Goal: Information Seeking & Learning: Learn about a topic

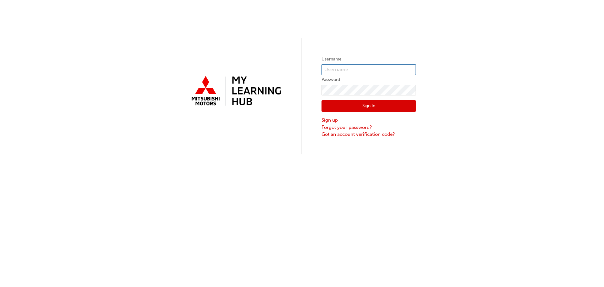
type input "0005884184"
click at [358, 66] on input "0005884184" at bounding box center [369, 69] width 94 height 11
click at [291, 107] on div "Username 0005884184 Password Sign In Sign up Forgot your password? Got an accou…" at bounding box center [302, 77] width 604 height 154
click at [381, 100] on button "Sign In" at bounding box center [369, 106] width 94 height 12
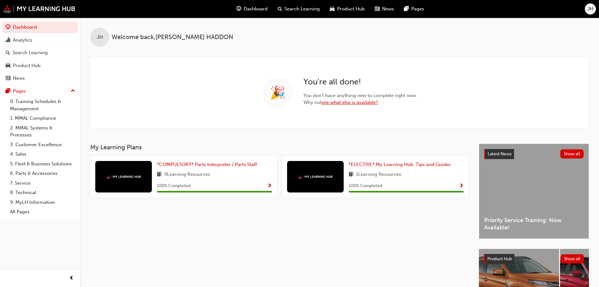
click at [351, 101] on link "see what else is available?" at bounding box center [350, 102] width 56 height 6
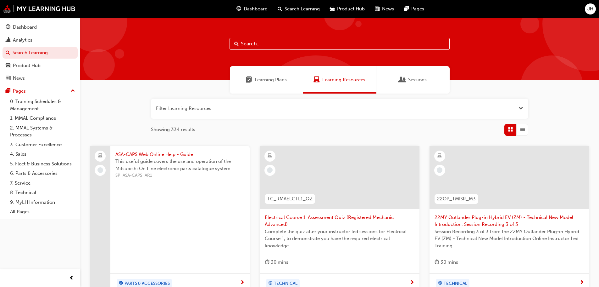
click at [407, 71] on div "Sessions" at bounding box center [413, 79] width 73 height 27
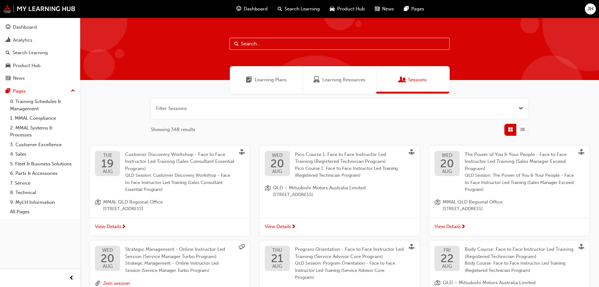
click at [347, 71] on div "Learning Resources" at bounding box center [339, 79] width 73 height 27
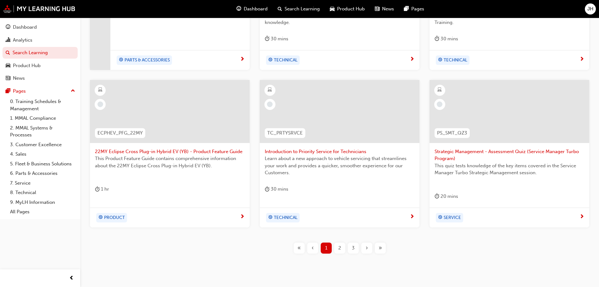
scroll to position [222, 0]
click at [34, 171] on link "6. Parts & Accessories" at bounding box center [43, 173] width 70 height 10
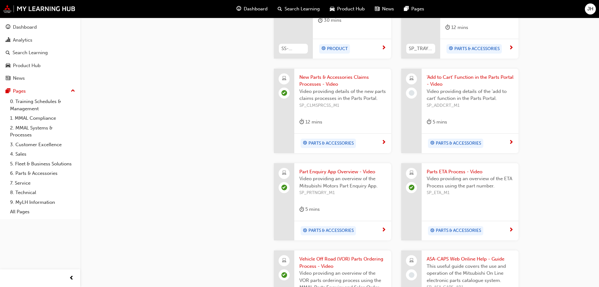
scroll to position [283, 0]
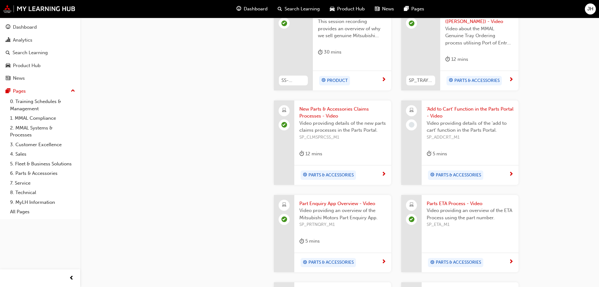
click at [449, 105] on span "'Add to Cart' Function in the Parts Portal - Video" at bounding box center [470, 112] width 87 height 14
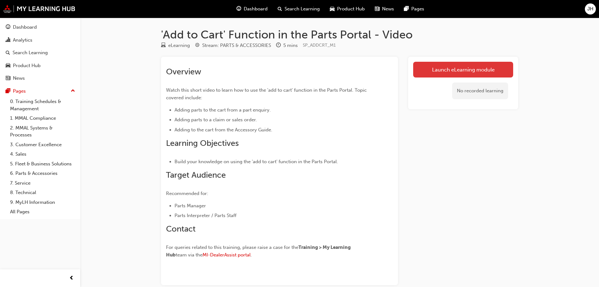
click at [469, 70] on link "Launch eLearning module" at bounding box center [463, 70] width 100 height 16
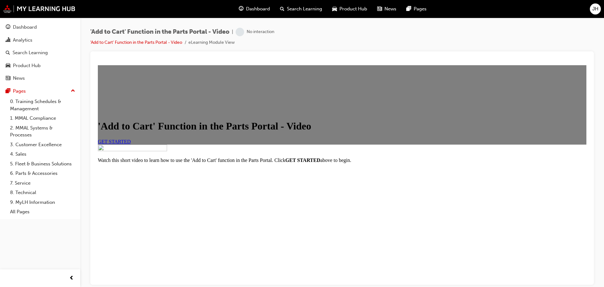
scroll to position [74, 0]
click at [131, 138] on span "GET STARTED" at bounding box center [114, 140] width 33 height 5
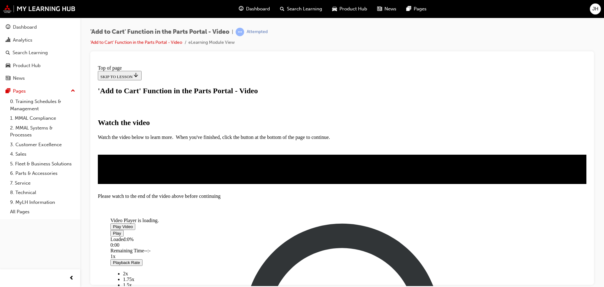
click at [113, 224] on span "Video player" at bounding box center [113, 226] width 0 height 5
drag, startPoint x: 194, startPoint y: 245, endPoint x: 247, endPoint y: 247, distance: 52.9
click at [247, 247] on div "Loaded : 4.84% 0:23 0:05" at bounding box center [311, 244] width 403 height 17
drag, startPoint x: 249, startPoint y: 244, endPoint x: 333, endPoint y: 246, distance: 83.7
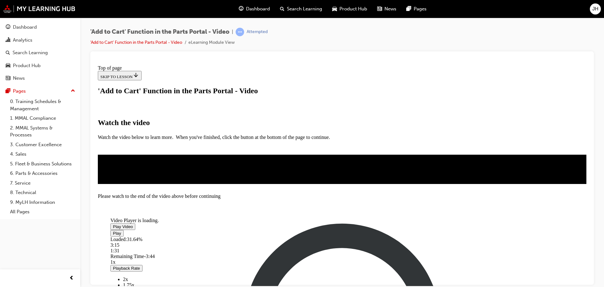
click at [333, 246] on div "Loaded : 31.64% 3:15 1:31" at bounding box center [311, 244] width 403 height 17
click at [128, 276] on span "2x" at bounding box center [125, 278] width 5 height 5
click at [374, 244] on div "Loaded : 72.14% 4:24 3:33" at bounding box center [311, 244] width 403 height 17
click at [396, 246] on div "Loaded : 88.46% 4:55 4:26" at bounding box center [311, 244] width 403 height 17
click at [406, 244] on div "5:11" at bounding box center [311, 245] width 403 height 6
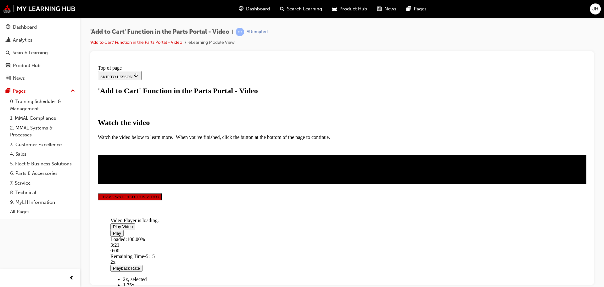
click at [162, 200] on button "I HAVE WATCHED THIS VIDEO" at bounding box center [130, 196] width 64 height 7
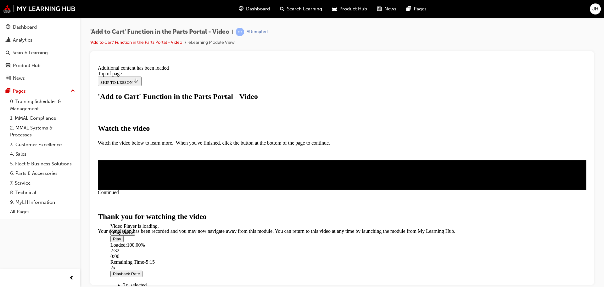
scroll to position [200, 0]
click at [137, 257] on span "CLOSE MODULE" at bounding box center [117, 259] width 39 height 5
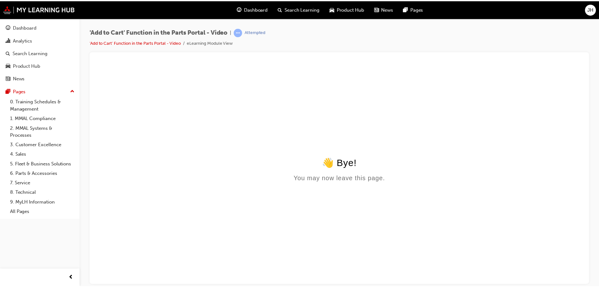
scroll to position [0, 0]
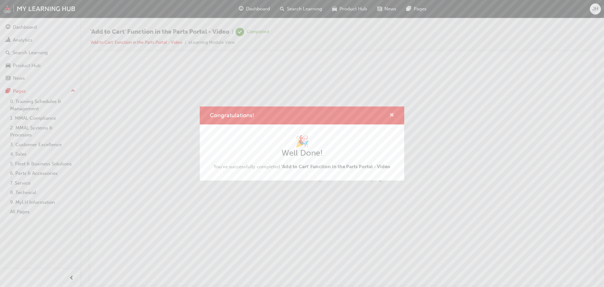
click at [392, 114] on span "cross-icon" at bounding box center [391, 116] width 5 height 6
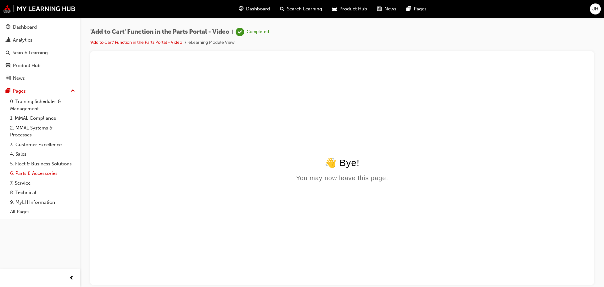
drag, startPoint x: 31, startPoint y: 172, endPoint x: 34, endPoint y: 169, distance: 3.8
click at [31, 172] on link "6. Parts & Accessories" at bounding box center [43, 173] width 70 height 10
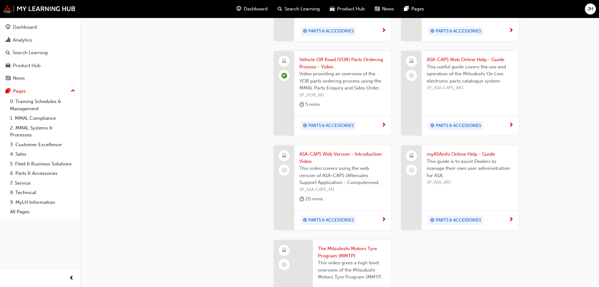
scroll to position [535, 0]
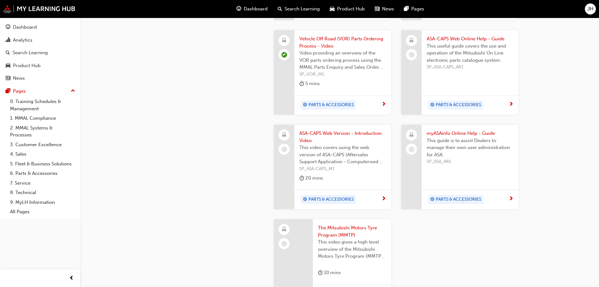
click at [452, 48] on span "This useful guide covers the use and operation of the Mitsubishi On Line electr…" at bounding box center [470, 52] width 87 height 21
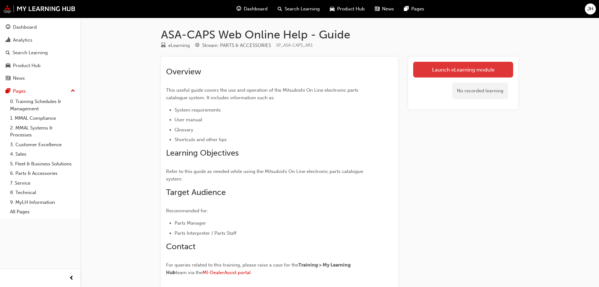
click at [443, 69] on link "Launch eLearning module" at bounding box center [463, 70] width 100 height 16
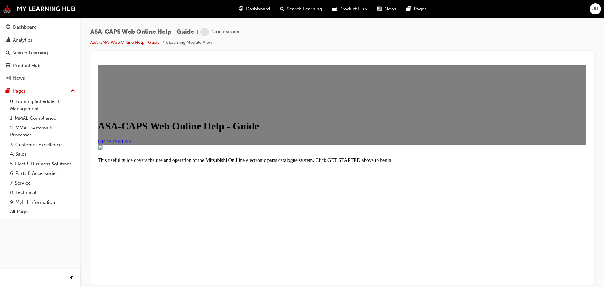
click at [131, 144] on link "GET STARTED" at bounding box center [114, 140] width 33 height 5
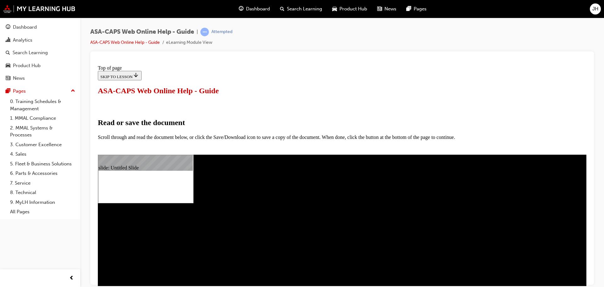
select select "auto"
type input "82"
drag, startPoint x: 333, startPoint y: 235, endPoint x: 257, endPoint y: 280, distance: 88.7
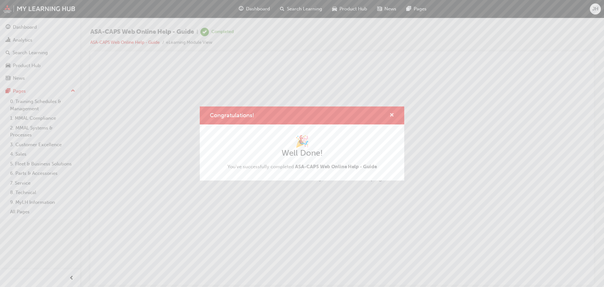
drag, startPoint x: 394, startPoint y: 113, endPoint x: 278, endPoint y: 47, distance: 132.9
click at [394, 113] on span "cross-icon" at bounding box center [391, 116] width 5 height 6
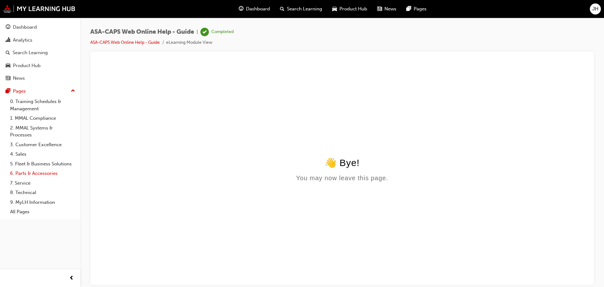
click at [32, 170] on link "6. Parts & Accessories" at bounding box center [43, 173] width 70 height 10
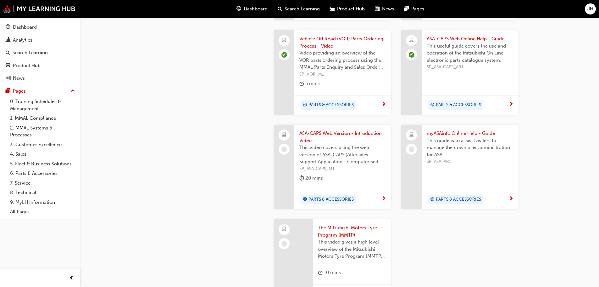
click at [456, 144] on span "This guide is to assist Dealers to manage their own user administration for ASA." at bounding box center [470, 147] width 87 height 21
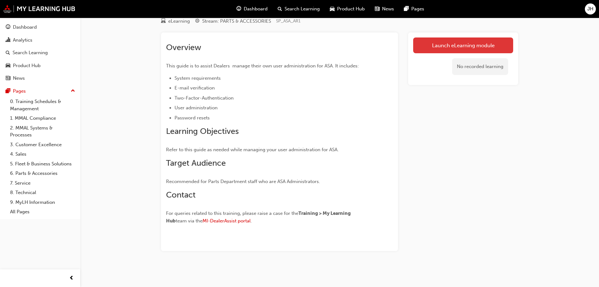
click at [467, 42] on link "Launch eLearning module" at bounding box center [463, 45] width 100 height 16
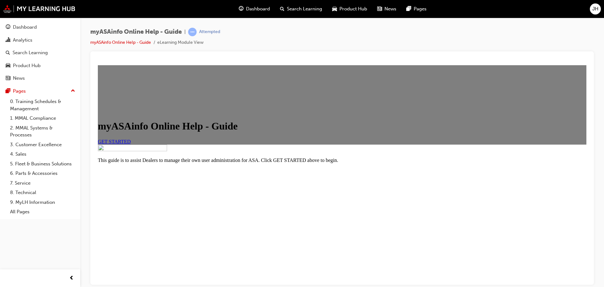
click at [131, 138] on link "GET STARTED" at bounding box center [114, 140] width 33 height 5
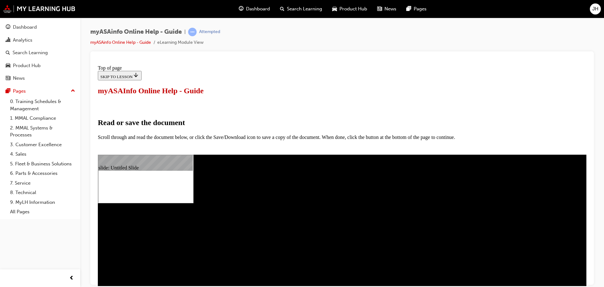
select select "auto"
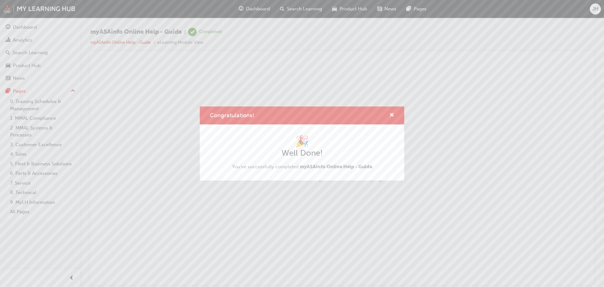
click at [395, 115] on div "Congratulations!" at bounding box center [302, 115] width 204 height 18
click at [394, 114] on div "Congratulations!" at bounding box center [302, 115] width 204 height 18
click at [387, 113] on div "Congratulations!" at bounding box center [389, 115] width 10 height 8
click at [395, 112] on div "Congratulations!" at bounding box center [302, 115] width 204 height 18
drag, startPoint x: 391, startPoint y: 114, endPoint x: 139, endPoint y: 81, distance: 254.1
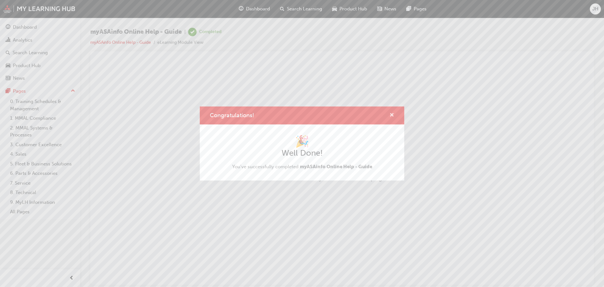
click at [391, 114] on span "cross-icon" at bounding box center [391, 116] width 5 height 6
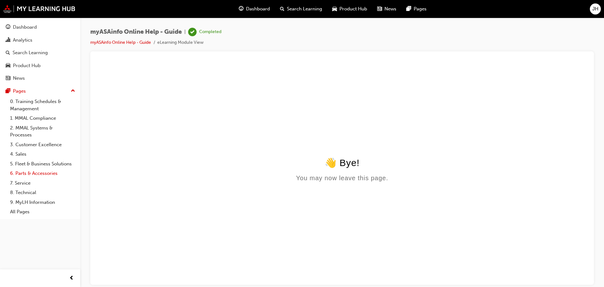
click at [41, 175] on link "6. Parts & Accessories" at bounding box center [43, 173] width 70 height 10
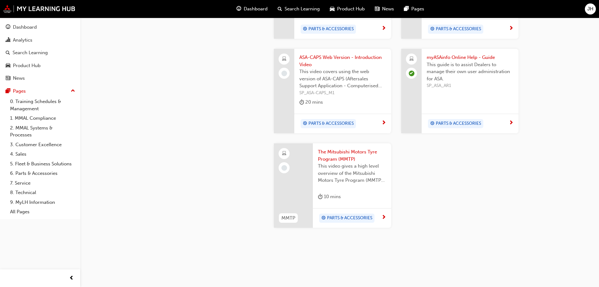
click at [338, 148] on span "The Mitsubishi Motors Tyre Program (MMTP)" at bounding box center [352, 155] width 68 height 14
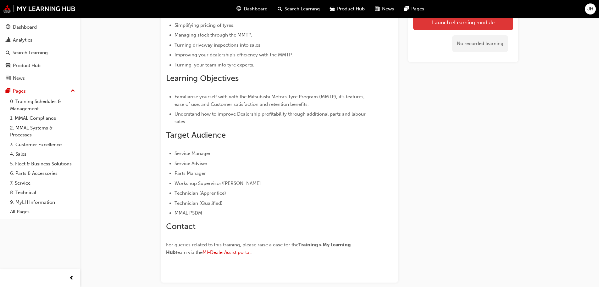
click at [468, 27] on link "Launch eLearning module" at bounding box center [463, 22] width 100 height 16
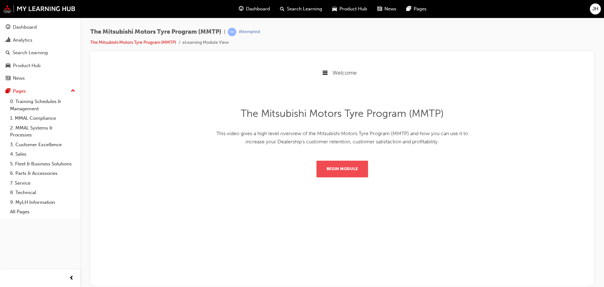
click at [343, 165] on button "Begin Module" at bounding box center [342, 168] width 52 height 16
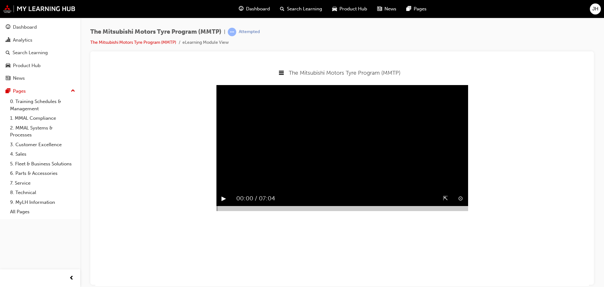
click at [226, 203] on button "▶︎" at bounding box center [223, 198] width 5 height 10
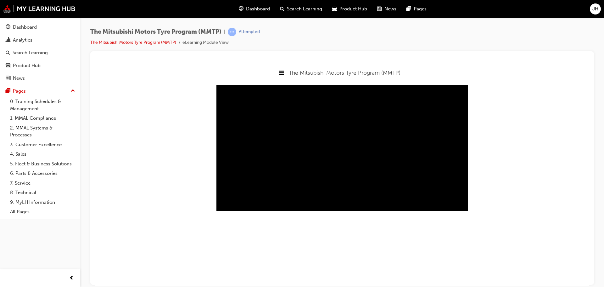
drag, startPoint x: 218, startPoint y: 225, endPoint x: 463, endPoint y: 227, distance: 245.1
click at [463, 227] on body "The Mitsubishi Motors Tyre Program (MMTP) Welcome The Mitsubishi Motors Tyre Pr…" at bounding box center [342, 173] width 494 height 223
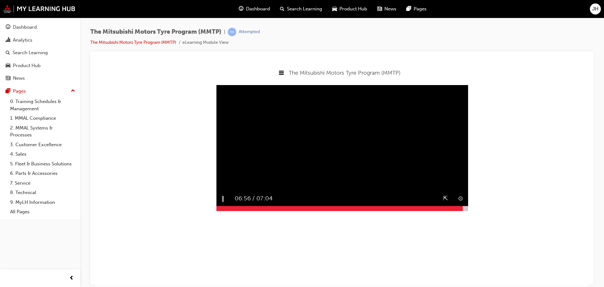
click at [314, 176] on video "Sorry, your browser does not support embedded videos. Download Instead" at bounding box center [342, 148] width 252 height 126
click at [222, 203] on button "▶︎" at bounding box center [223, 198] width 5 height 10
click at [465, 210] on div at bounding box center [342, 207] width 252 height 5
click at [466, 210] on div at bounding box center [342, 207] width 252 height 5
click at [467, 210] on div at bounding box center [342, 207] width 252 height 5
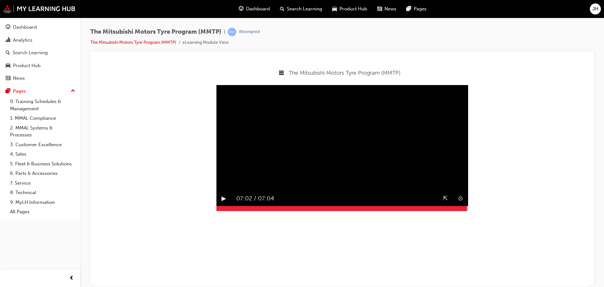
click at [469, 224] on body "The Mitsubishi Motors Tyre Program (MMTP) Welcome The Mitsubishi Motors Tyre Pr…" at bounding box center [342, 173] width 494 height 223
click at [224, 203] on button "▶︎" at bounding box center [223, 198] width 5 height 10
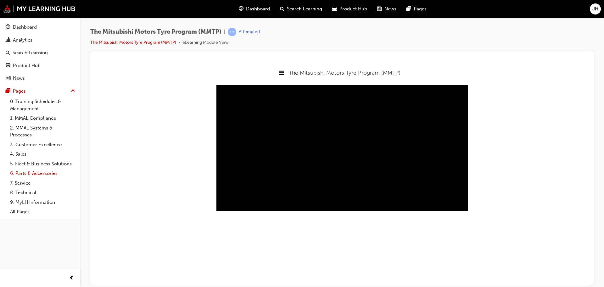
click at [31, 174] on link "6. Parts & Accessories" at bounding box center [43, 173] width 70 height 10
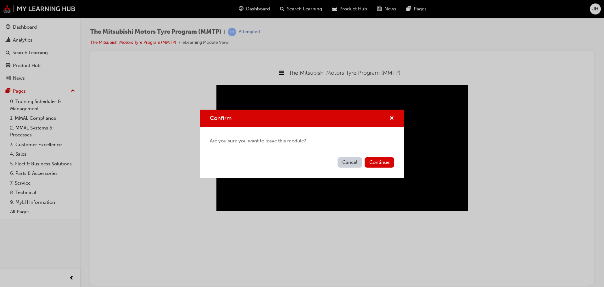
click at [349, 162] on button "Cancel" at bounding box center [350, 162] width 25 height 10
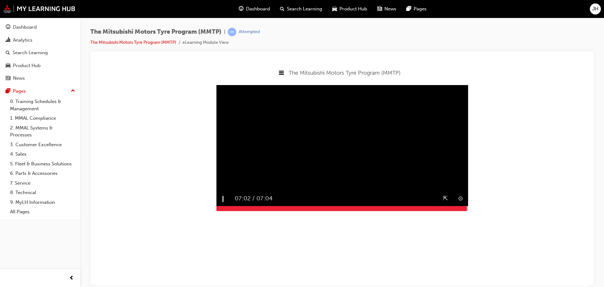
click at [312, 120] on video "Sorry, your browser does not support embedded videos. Download Instead" at bounding box center [342, 148] width 252 height 126
click at [446, 203] on button "⇱" at bounding box center [445, 198] width 5 height 10
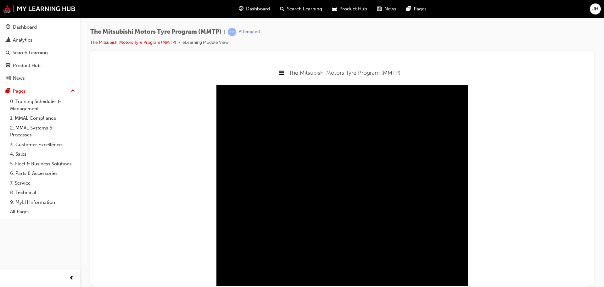
scroll to position [22, 0]
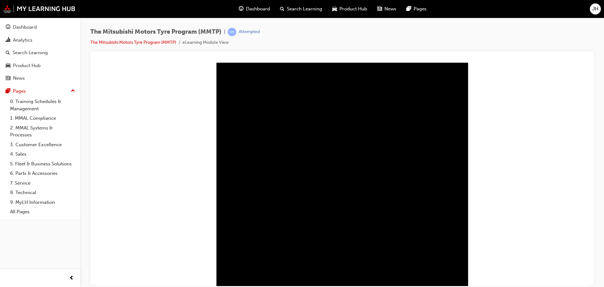
click at [221, 271] on button "‖" at bounding box center [222, 273] width 3 height 10
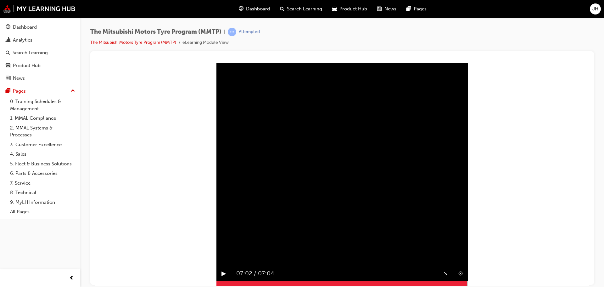
click at [221, 272] on button "▶︎" at bounding box center [223, 273] width 5 height 10
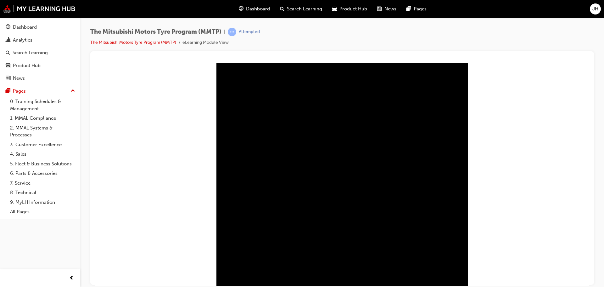
click at [517, 177] on body "The Mitsubishi Motors Tyre Program (MMTP) Welcome The Mitsubishi Motors Tyre Pr…" at bounding box center [342, 151] width 494 height 223
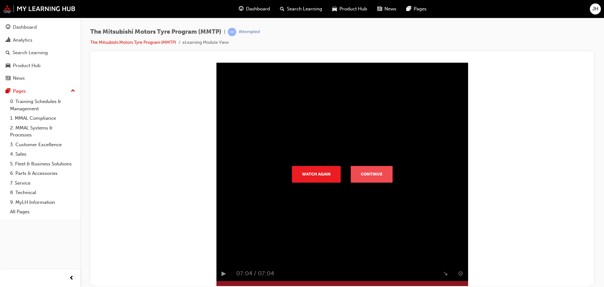
click at [370, 176] on button "Continue" at bounding box center [372, 173] width 42 height 16
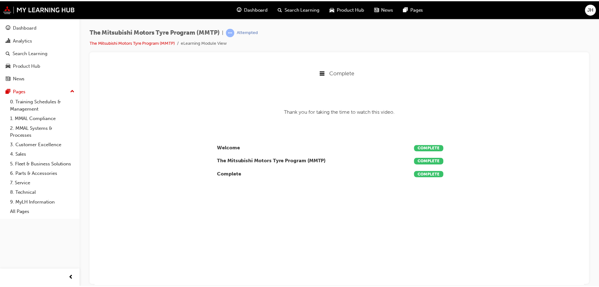
scroll to position [0, 0]
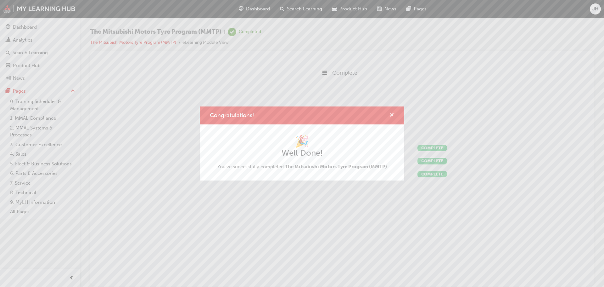
drag, startPoint x: 392, startPoint y: 114, endPoint x: 297, endPoint y: 49, distance: 115.0
click at [392, 114] on span "cross-icon" at bounding box center [391, 116] width 5 height 6
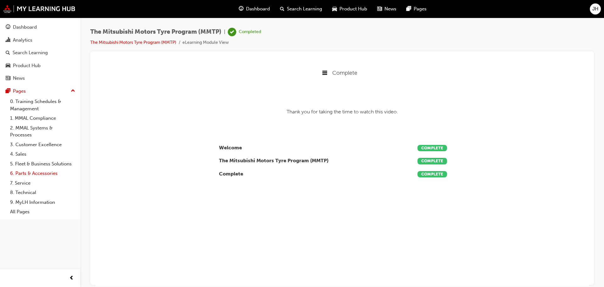
click at [33, 171] on link "6. Parts & Accessories" at bounding box center [43, 173] width 70 height 10
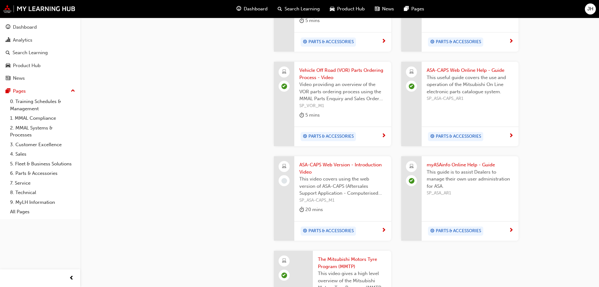
scroll to position [611, 0]
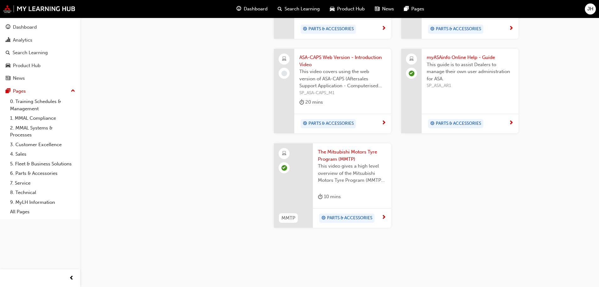
click at [312, 54] on span "ASA-CAPS Web Version - Introduction Video" at bounding box center [343, 61] width 87 height 14
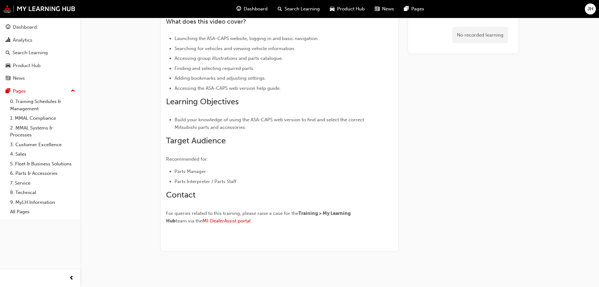
scroll to position [184, 0]
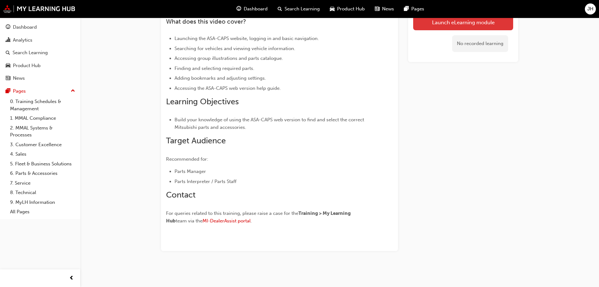
click at [469, 23] on link "Launch eLearning module" at bounding box center [463, 22] width 100 height 16
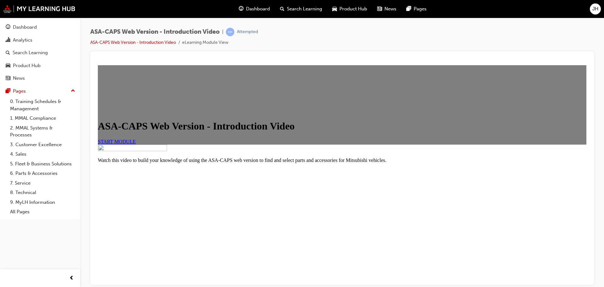
click at [136, 144] on span "START MODULE" at bounding box center [117, 140] width 38 height 5
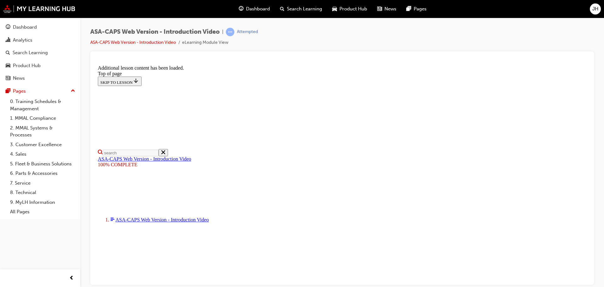
scroll to position [200, 0]
drag, startPoint x: 412, startPoint y: 243, endPoint x: 408, endPoint y: 238, distance: 5.9
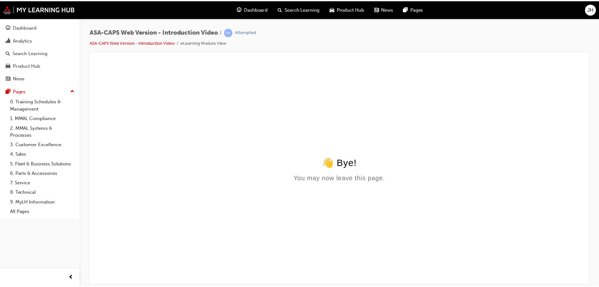
scroll to position [0, 0]
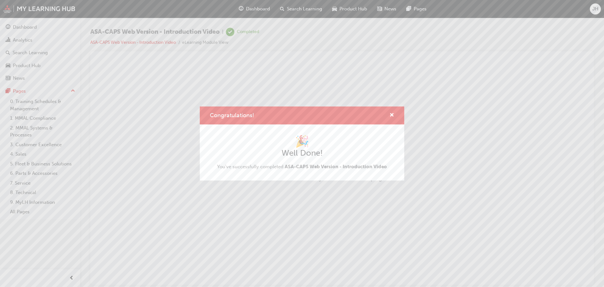
click at [396, 111] on div "Congratulations!" at bounding box center [302, 115] width 204 height 18
click at [395, 112] on div "Congratulations!" at bounding box center [302, 115] width 204 height 18
click at [391, 115] on span "cross-icon" at bounding box center [391, 116] width 5 height 6
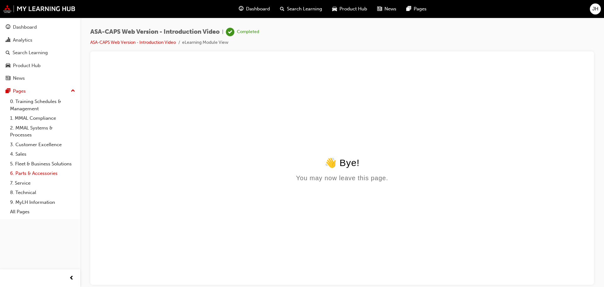
click at [39, 173] on link "6. Parts & Accessories" at bounding box center [43, 173] width 70 height 10
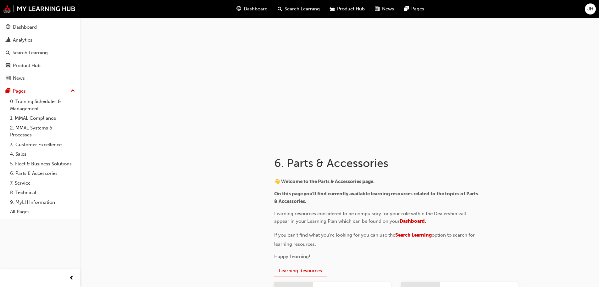
click at [591, 8] on span "JH" at bounding box center [591, 8] width 6 height 7
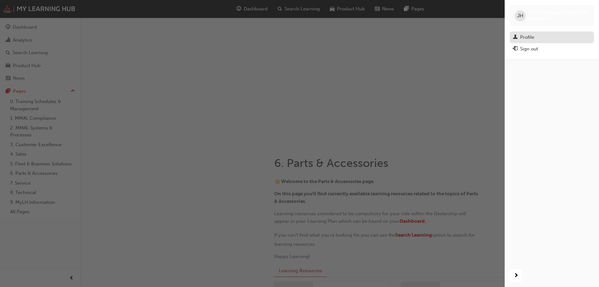
click at [531, 33] on div "Profile" at bounding box center [552, 37] width 78 height 8
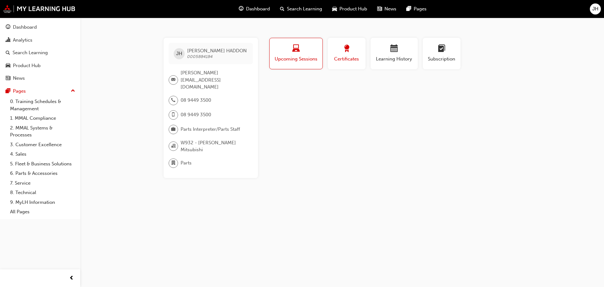
click at [350, 55] on span "Certificates" at bounding box center [347, 58] width 28 height 7
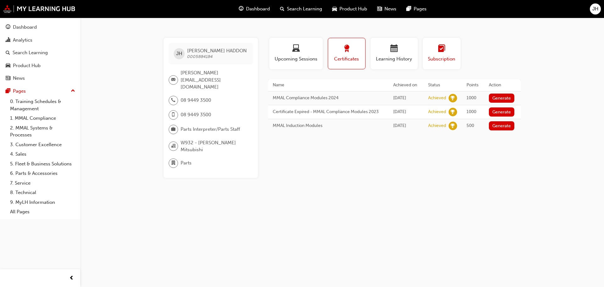
click at [433, 53] on div "button" at bounding box center [442, 50] width 28 height 10
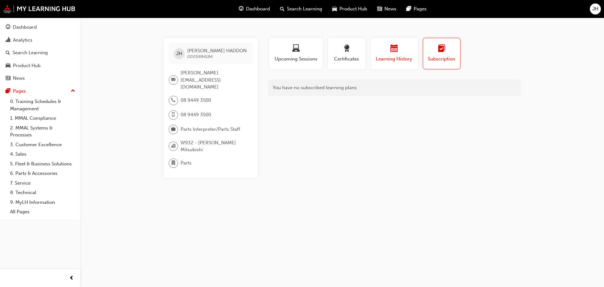
click at [396, 58] on span "Learning History" at bounding box center [394, 58] width 38 height 7
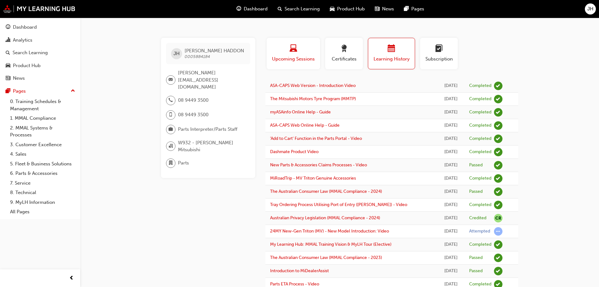
click at [290, 57] on span "Upcoming Sessions" at bounding box center [294, 58] width 44 height 7
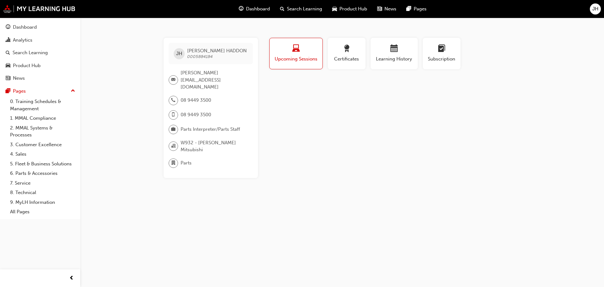
click at [250, 9] on span "Dashboard" at bounding box center [258, 8] width 24 height 7
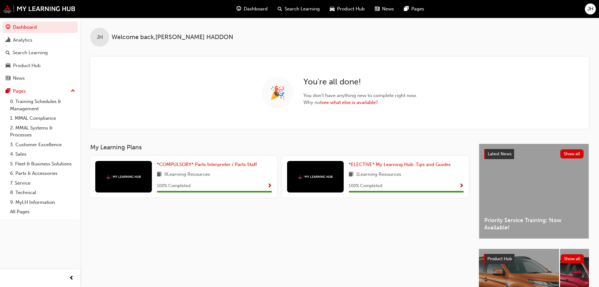
click at [593, 8] on span "JH" at bounding box center [591, 8] width 6 height 7
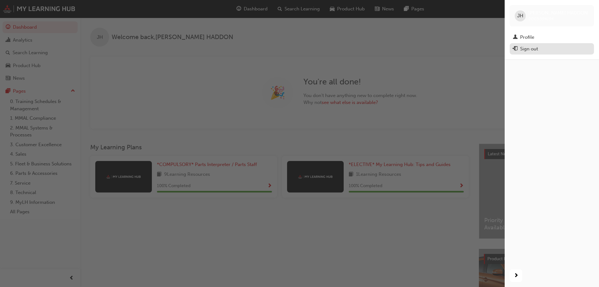
click at [528, 47] on div "Sign out" at bounding box center [529, 48] width 18 height 7
